Goal: Task Accomplishment & Management: Use online tool/utility

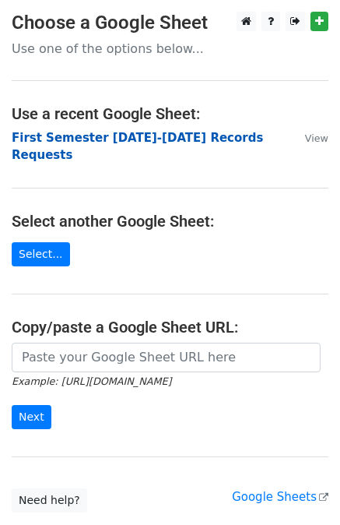
click at [132, 137] on strong "First Semester [DATE]-[DATE] Records Requests" at bounding box center [138, 147] width 252 height 32
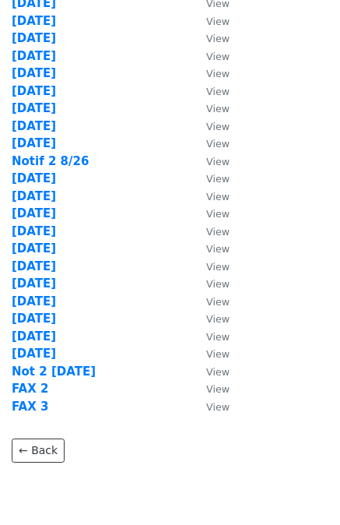
scroll to position [367, 0]
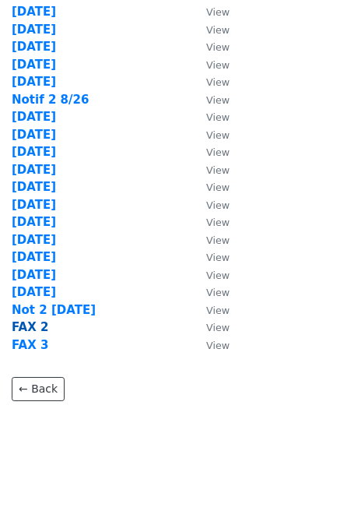
click at [28, 325] on strong "FAX 2" at bounding box center [30, 327] width 37 height 14
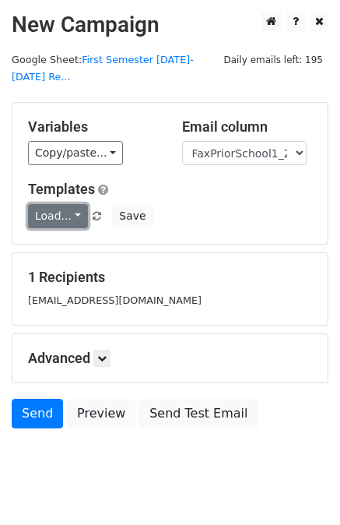
click at [44, 204] on link "Load..." at bounding box center [58, 216] width 60 height 24
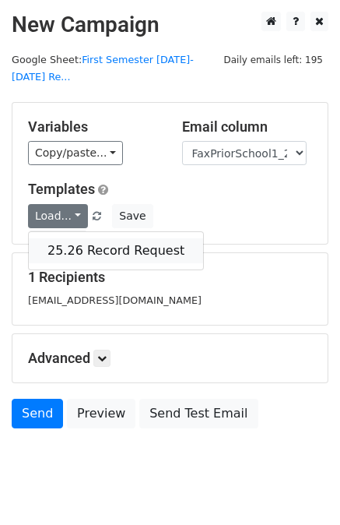
click at [62, 238] on link "25.26 Record Request" at bounding box center [116, 250] width 174 height 25
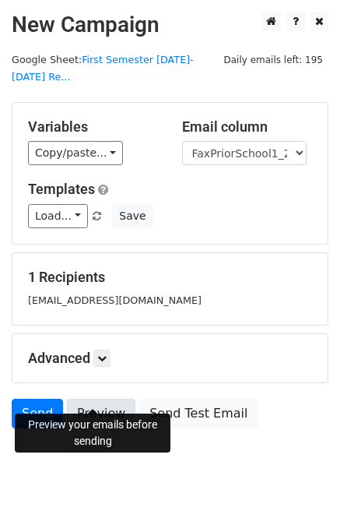
click at [93, 399] on link "Preview" at bounding box center [101, 414] width 69 height 30
click at [31, 399] on link "Send" at bounding box center [37, 414] width 51 height 30
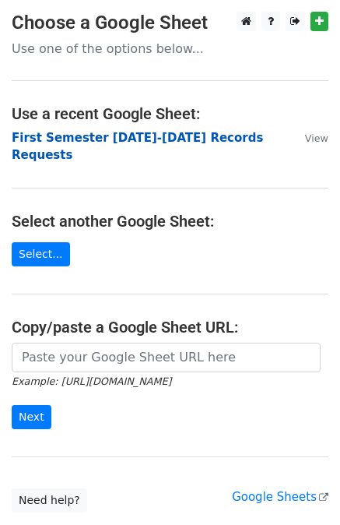
click at [181, 136] on strong "First Semester [DATE]-[DATE] Records Requests" at bounding box center [138, 147] width 252 height 32
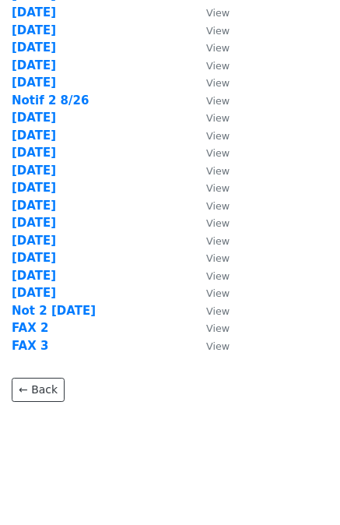
scroll to position [367, 0]
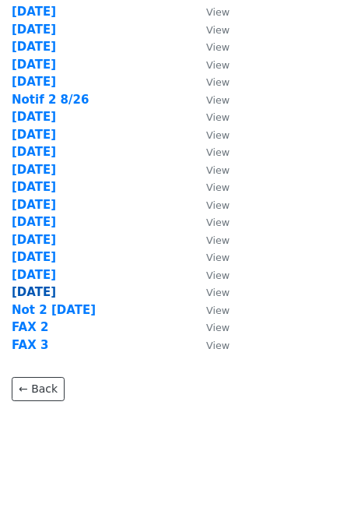
click at [40, 291] on strong "[DATE]" at bounding box center [34, 292] width 44 height 14
click at [40, 291] on strong "9/12/25" at bounding box center [34, 292] width 44 height 14
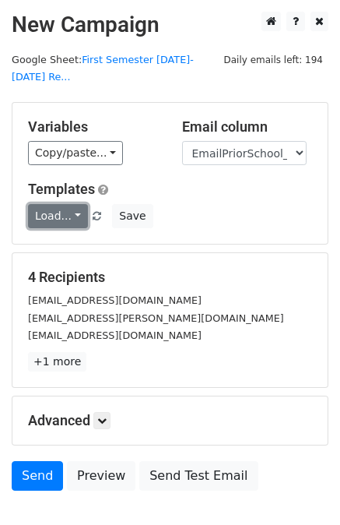
click at [46, 204] on link "Load..." at bounding box center [58, 216] width 60 height 24
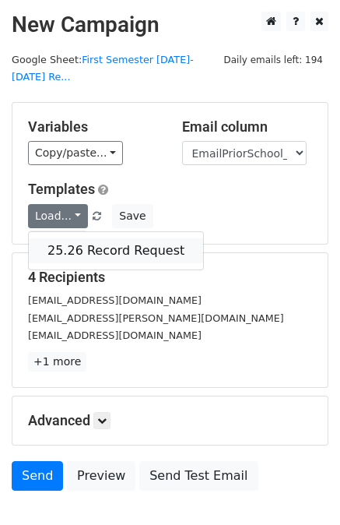
click at [93, 238] on link "25.26 Record Request" at bounding box center [116, 250] width 174 height 25
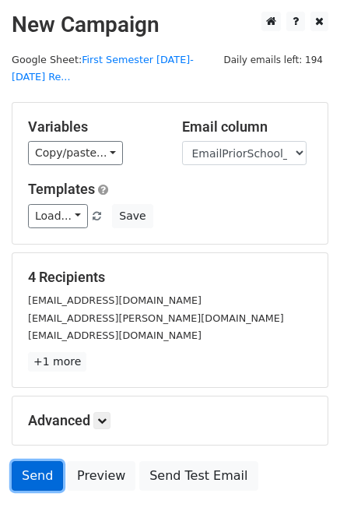
click at [34, 461] on link "Send" at bounding box center [37, 476] width 51 height 30
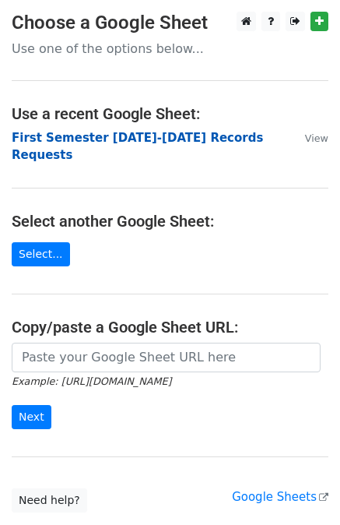
click at [203, 137] on strong "First Semester [DATE]-[DATE] Records Requests" at bounding box center [138, 147] width 252 height 32
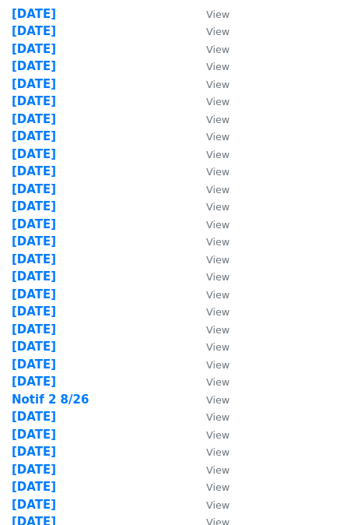
scroll to position [367, 0]
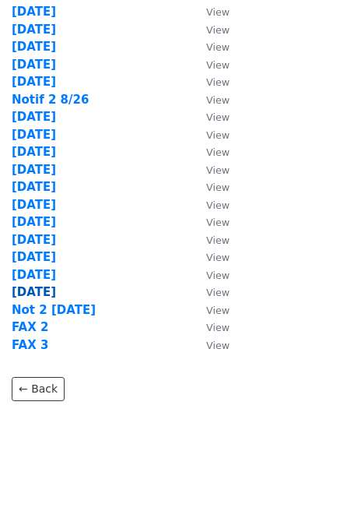
click at [34, 290] on strong "9/12/25" at bounding box center [34, 292] width 44 height 14
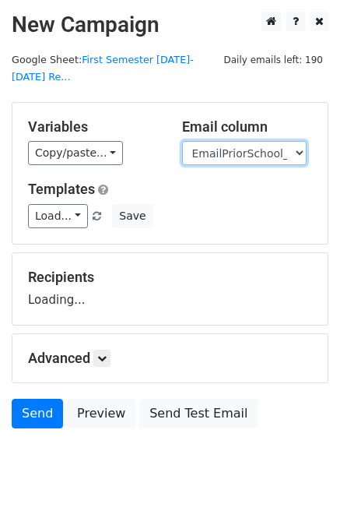
click at [262, 141] on select "User ID Last Name First Name Start Year Enrollment Date Birthday_Age Reported G…" at bounding box center [244, 153] width 125 height 24
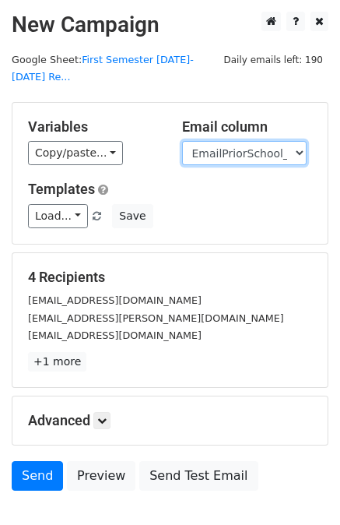
click at [276, 141] on select "User ID Last Name First Name Start Year Enrollment Date Birthday_Age Reported G…" at bounding box center [244, 153] width 125 height 24
select select "FaxPriorSchool1_2021"
click at [182, 141] on select "User ID Last Name First Name Start Year Enrollment Date Birthday_Age Reported G…" at bounding box center [244, 153] width 125 height 24
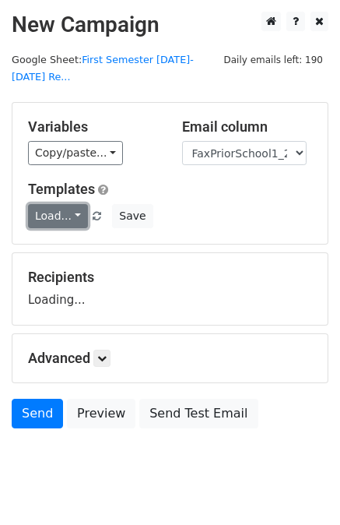
click at [54, 204] on link "Load..." at bounding box center [58, 216] width 60 height 24
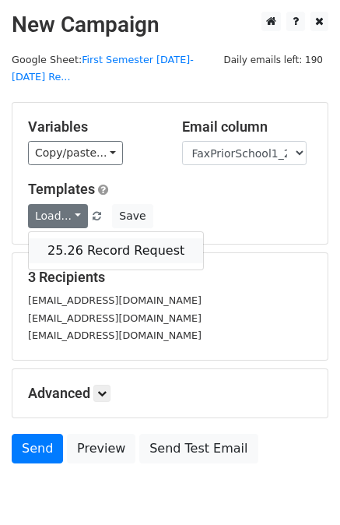
click at [88, 238] on link "25.26 Record Request" at bounding box center [116, 250] width 174 height 25
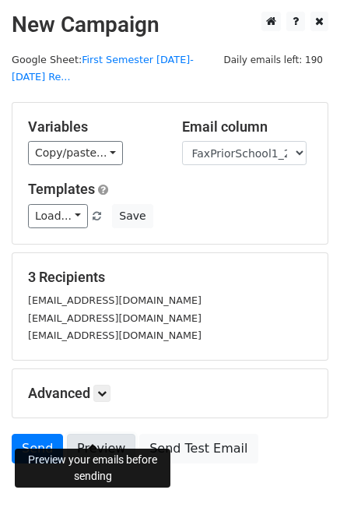
click at [90, 434] on link "Preview" at bounding box center [101, 449] width 69 height 30
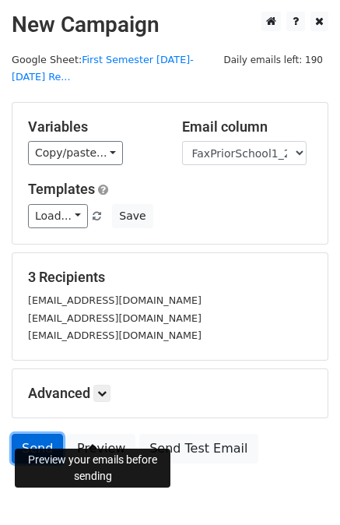
click at [31, 434] on link "Send" at bounding box center [37, 449] width 51 height 30
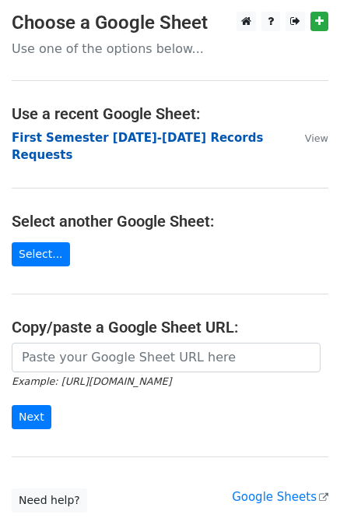
click at [132, 135] on strong "First Semester [DATE]-[DATE] Records Requests" at bounding box center [138, 147] width 252 height 32
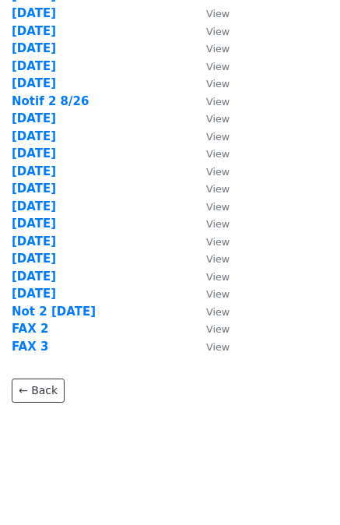
scroll to position [367, 0]
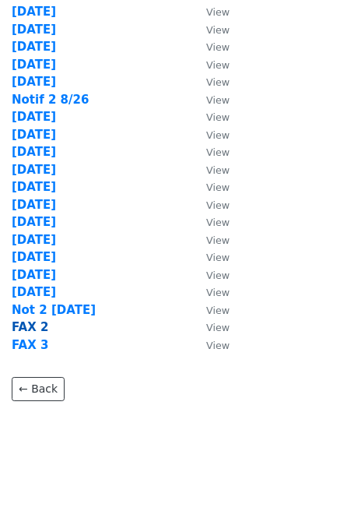
click at [26, 328] on strong "FAX 2" at bounding box center [30, 327] width 37 height 14
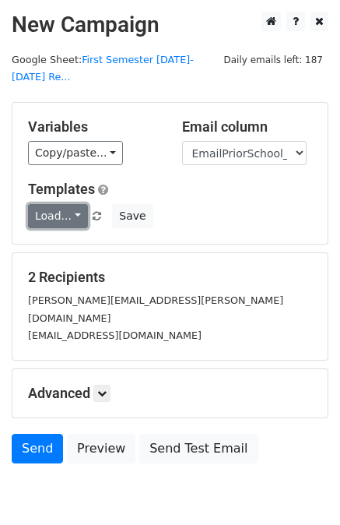
click at [48, 204] on link "Load..." at bounding box center [58, 216] width 60 height 24
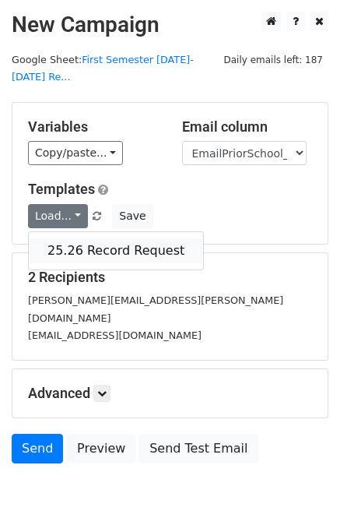
click at [80, 238] on link "25.26 Record Request" at bounding box center [116, 250] width 174 height 25
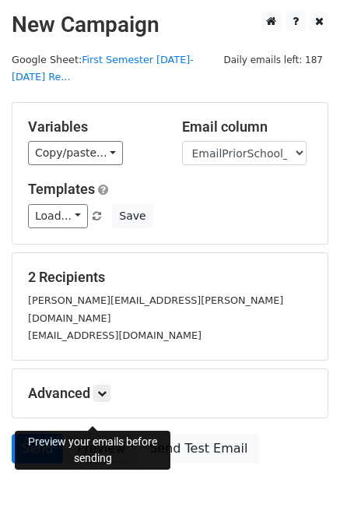
click at [101, 434] on link "Preview" at bounding box center [101, 449] width 69 height 30
click at [34, 434] on link "Send" at bounding box center [37, 449] width 51 height 30
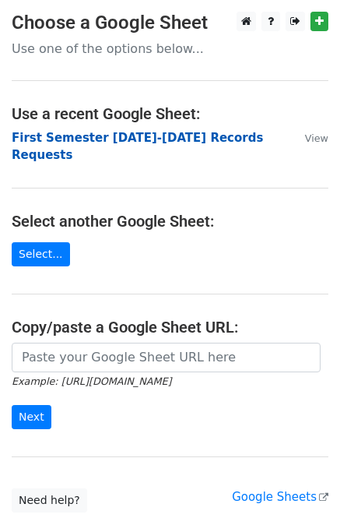
click at [159, 136] on strong "First Semester [DATE]-[DATE] Records Requests" at bounding box center [138, 147] width 252 height 32
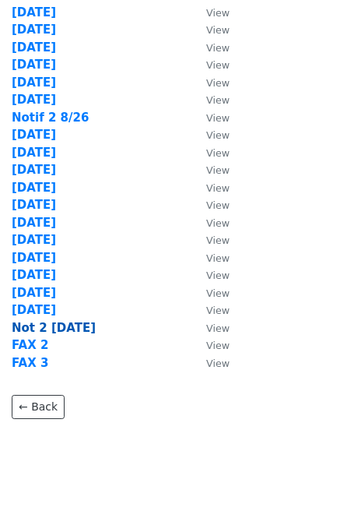
scroll to position [367, 0]
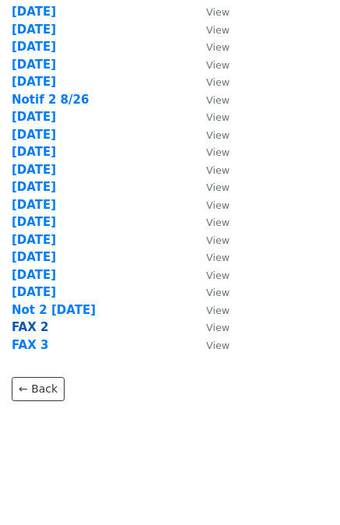
click at [27, 328] on strong "FAX 2" at bounding box center [30, 327] width 37 height 14
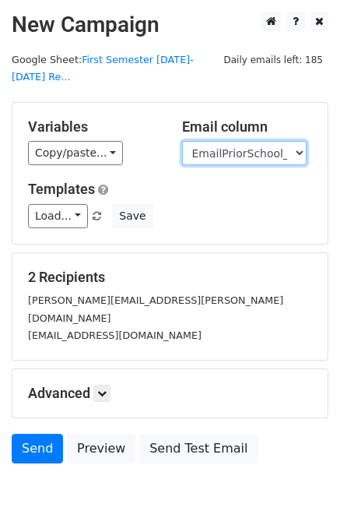
click at [265, 141] on select "User ID Last Name First Name Start Year Enrollment Date Birthday_Age Reported G…" at bounding box center [244, 153] width 125 height 24
select select "FaxPriorSchool1_2021"
click at [182, 141] on select "User ID Last Name First Name Start Year Enrollment Date Birthday_Age Reported G…" at bounding box center [244, 153] width 125 height 24
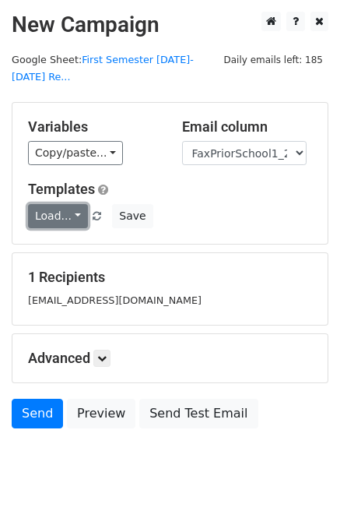
click at [59, 204] on link "Load..." at bounding box center [58, 216] width 60 height 24
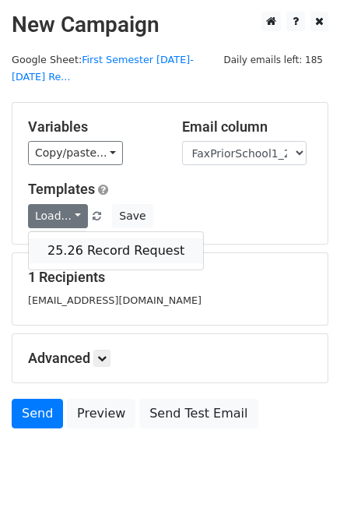
click at [82, 238] on link "25.26 Record Request" at bounding box center [116, 250] width 174 height 25
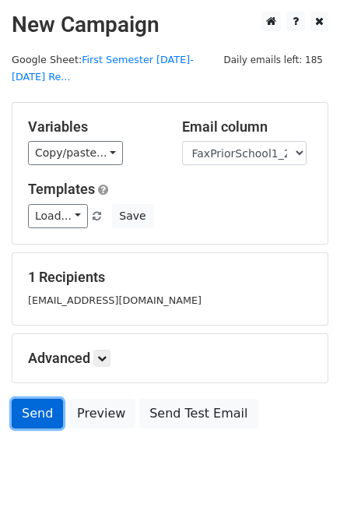
click at [26, 399] on link "Send" at bounding box center [37, 414] width 51 height 30
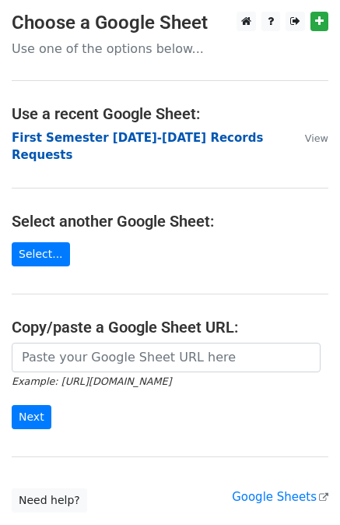
click at [176, 135] on strong "First Semester [DATE]-[DATE] Records Requests" at bounding box center [138, 147] width 252 height 32
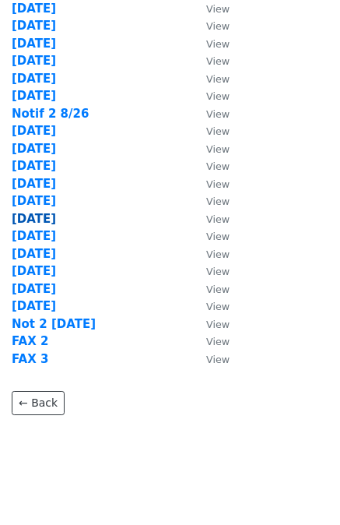
scroll to position [367, 0]
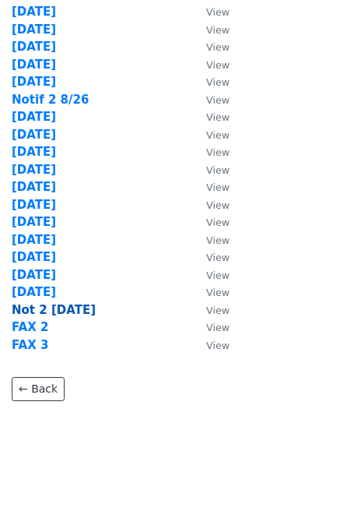
click at [68, 309] on strong "Not 2 [DATE]" at bounding box center [54, 310] width 84 height 14
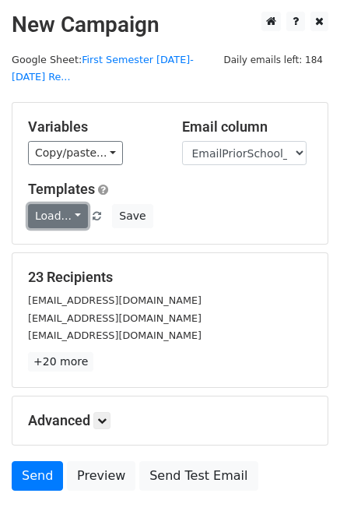
click at [54, 204] on link "Load..." at bounding box center [58, 216] width 60 height 24
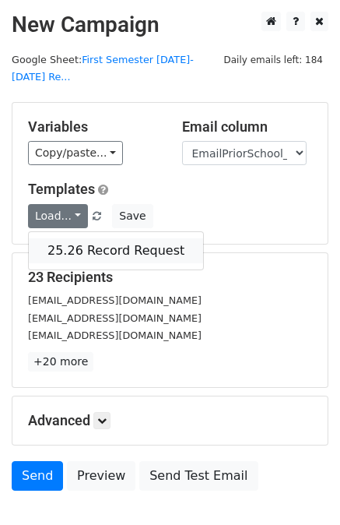
click at [83, 238] on link "25.26 Record Request" at bounding box center [116, 250] width 174 height 25
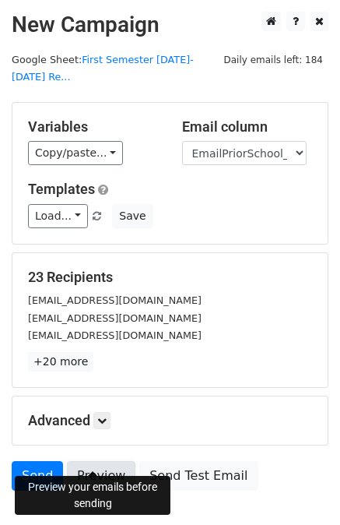
click at [95, 461] on link "Preview" at bounding box center [101, 476] width 69 height 30
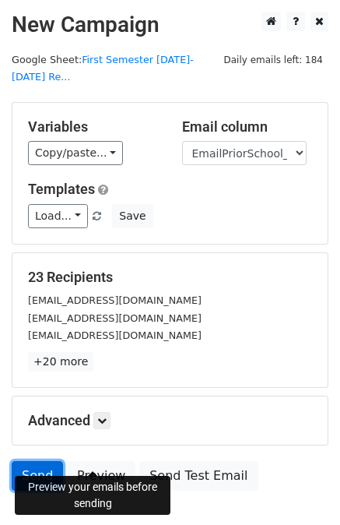
click at [40, 461] on link "Send" at bounding box center [37, 476] width 51 height 30
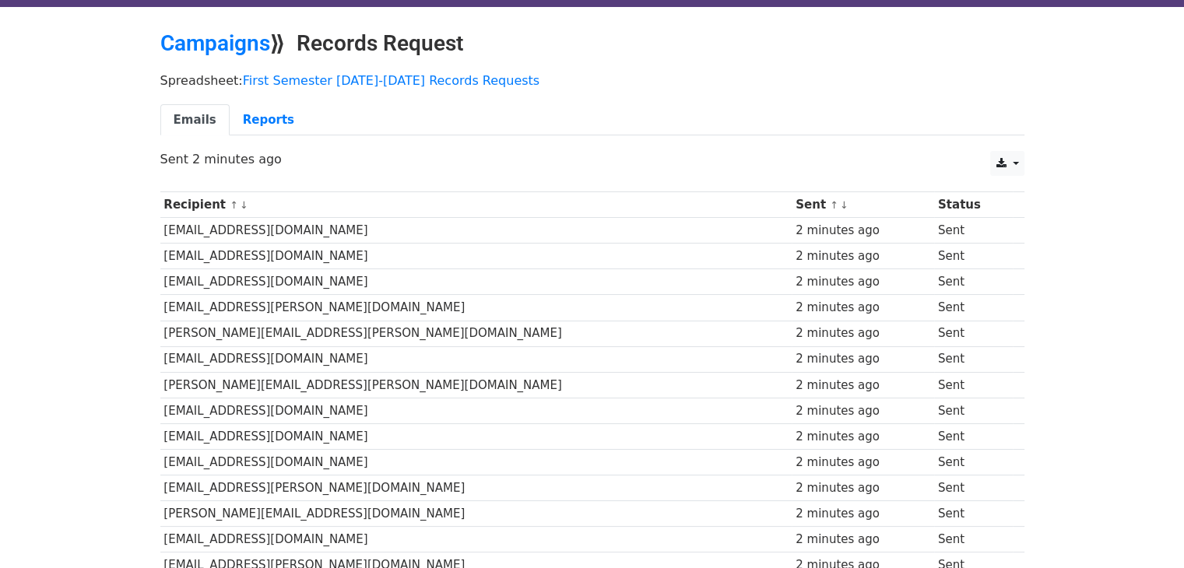
scroll to position [78, 0]
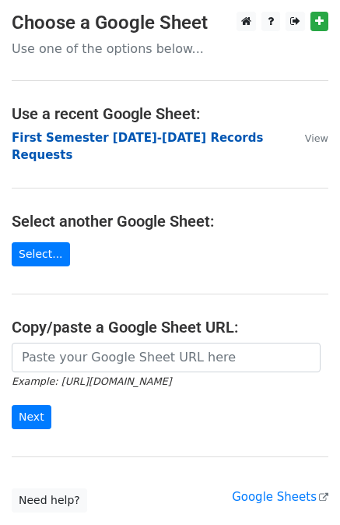
click at [161, 132] on strong "First Semester [DATE]-[DATE] Records Requests" at bounding box center [138, 147] width 252 height 32
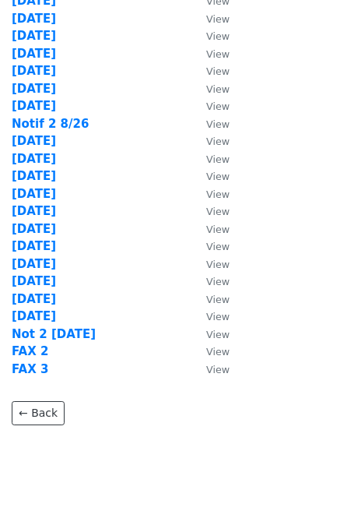
scroll to position [367, 0]
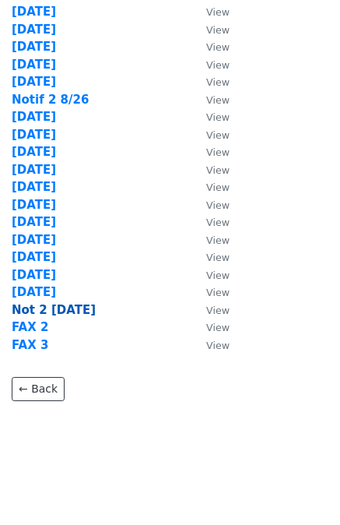
click at [38, 308] on strong "Not 2 9/12/25" at bounding box center [54, 310] width 84 height 14
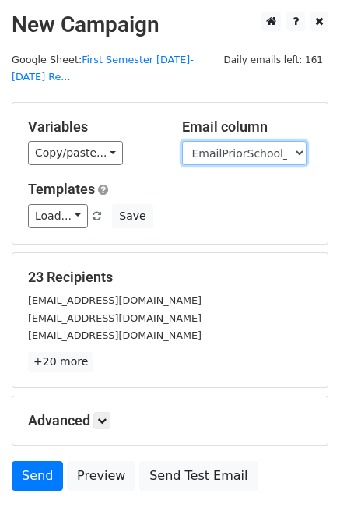
click at [237, 141] on select "User ID Last Name First Name Start Year Enrollment Date Birthday_Age Reported G…" at bounding box center [244, 153] width 125 height 24
select select "FaxPriorSchool1_2021"
click at [182, 141] on select "User ID Last Name First Name Start Year Enrollment Date Birthday_Age Reported G…" at bounding box center [244, 153] width 125 height 24
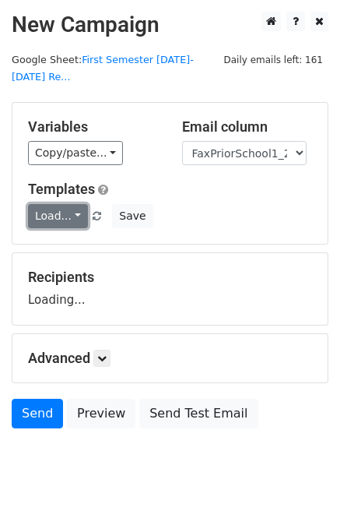
click at [62, 204] on link "Load..." at bounding box center [58, 216] width 60 height 24
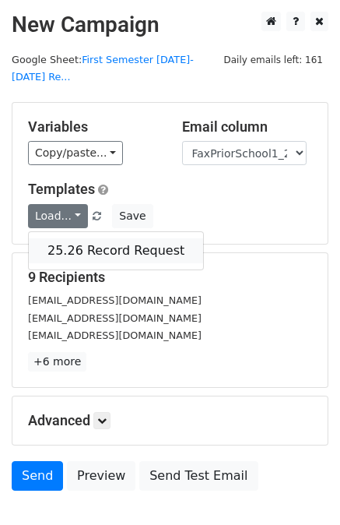
click at [92, 238] on link "25.26 Record Request" at bounding box center [116, 250] width 174 height 25
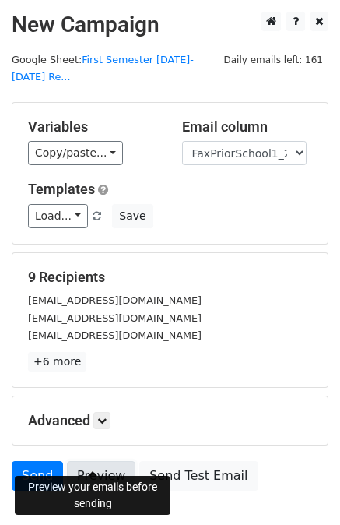
click at [100, 461] on link "Preview" at bounding box center [101, 476] width 69 height 30
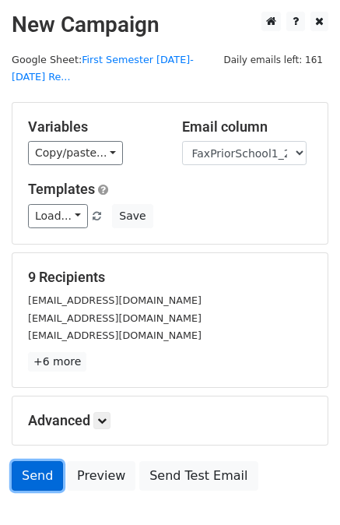
click at [37, 461] on link "Send" at bounding box center [37, 476] width 51 height 30
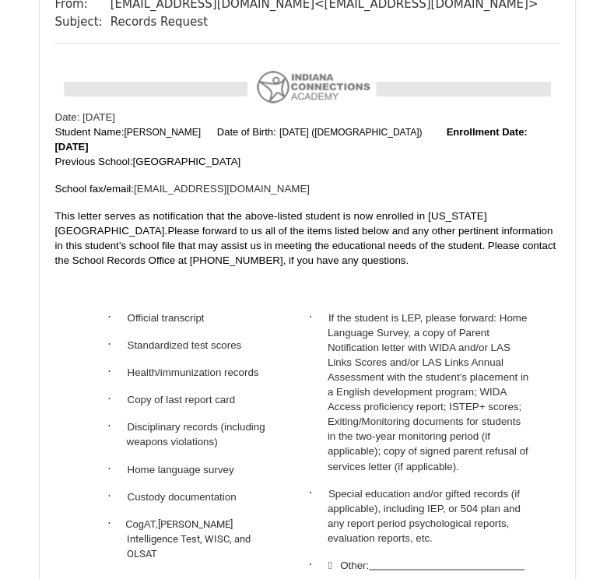
scroll to position [1168, 0]
